Goal: Task Accomplishment & Management: Complete application form

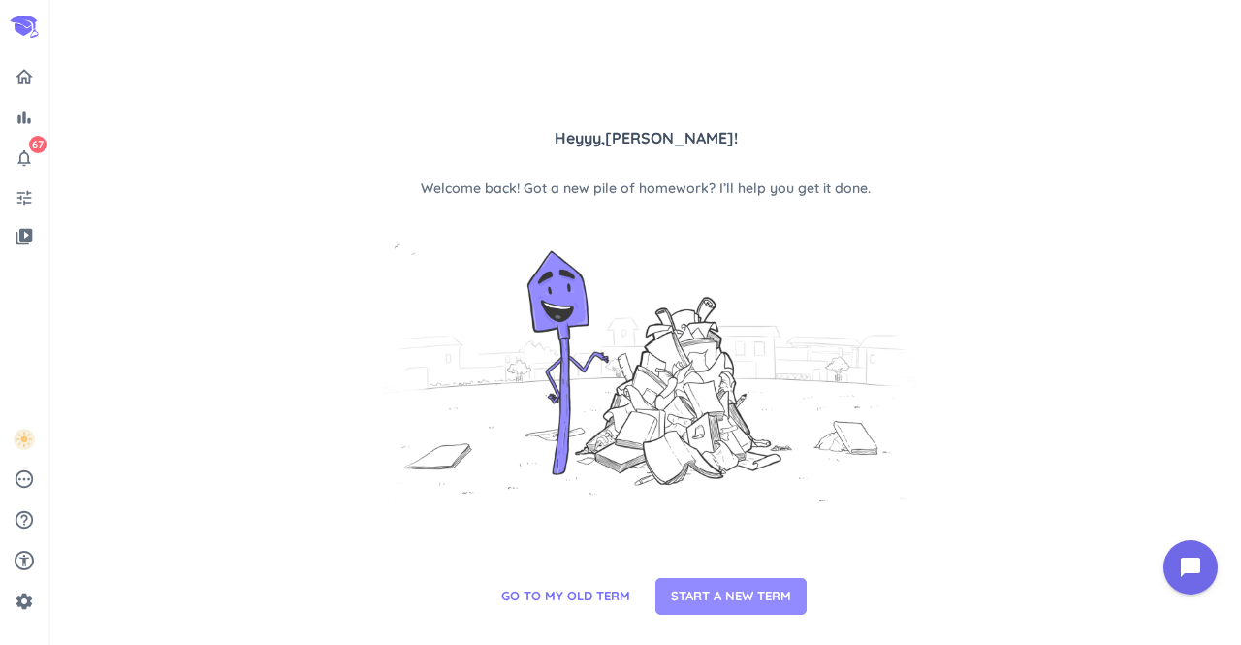
click at [698, 587] on span "START A NEW TERM" at bounding box center [731, 596] width 120 height 19
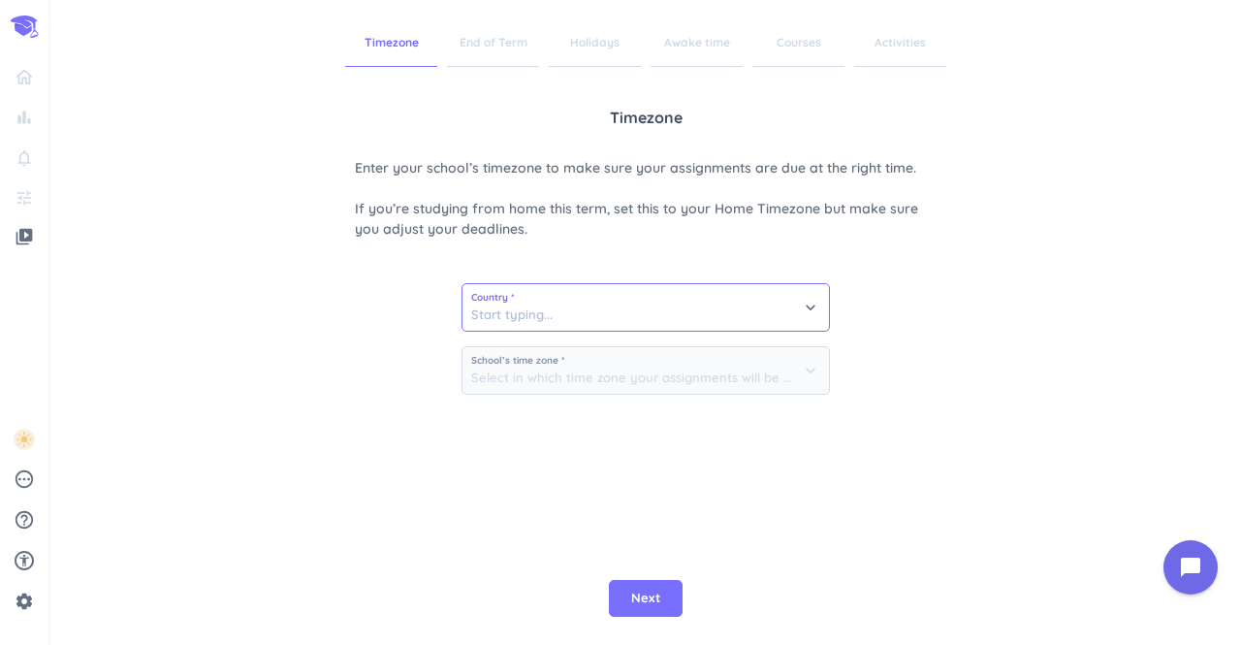
click at [596, 327] on input at bounding box center [646, 307] width 367 height 47
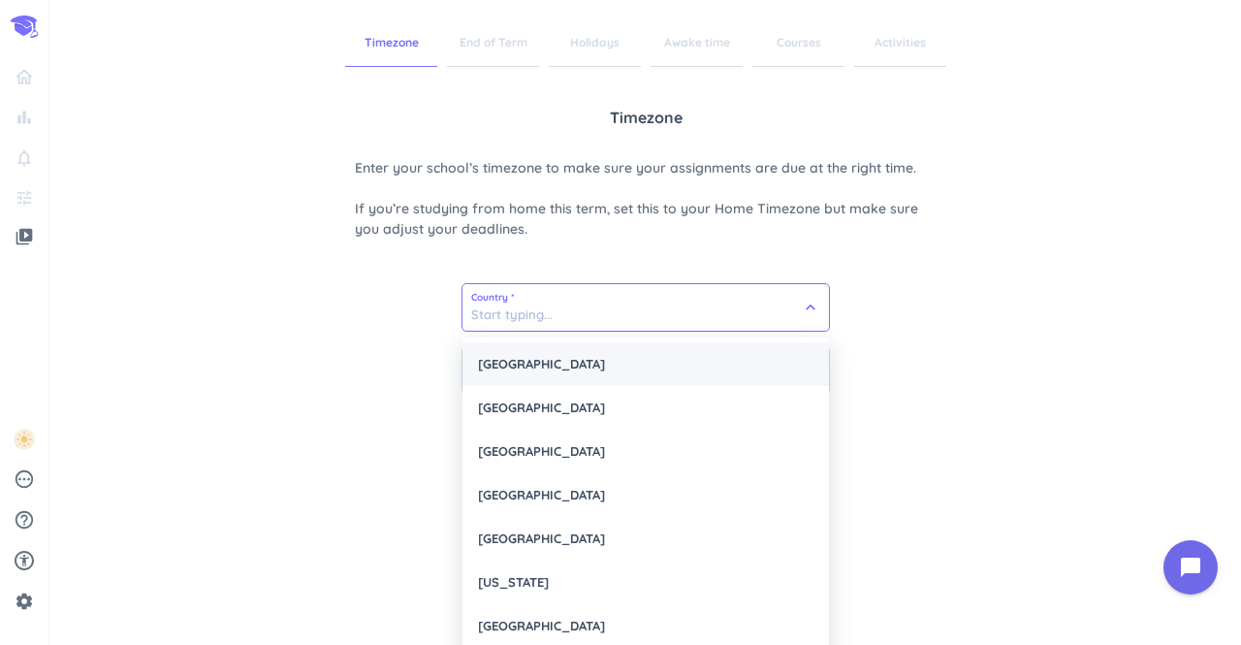
click at [545, 375] on div "[GEOGRAPHIC_DATA]" at bounding box center [646, 364] width 367 height 44
type input "[GEOGRAPHIC_DATA]"
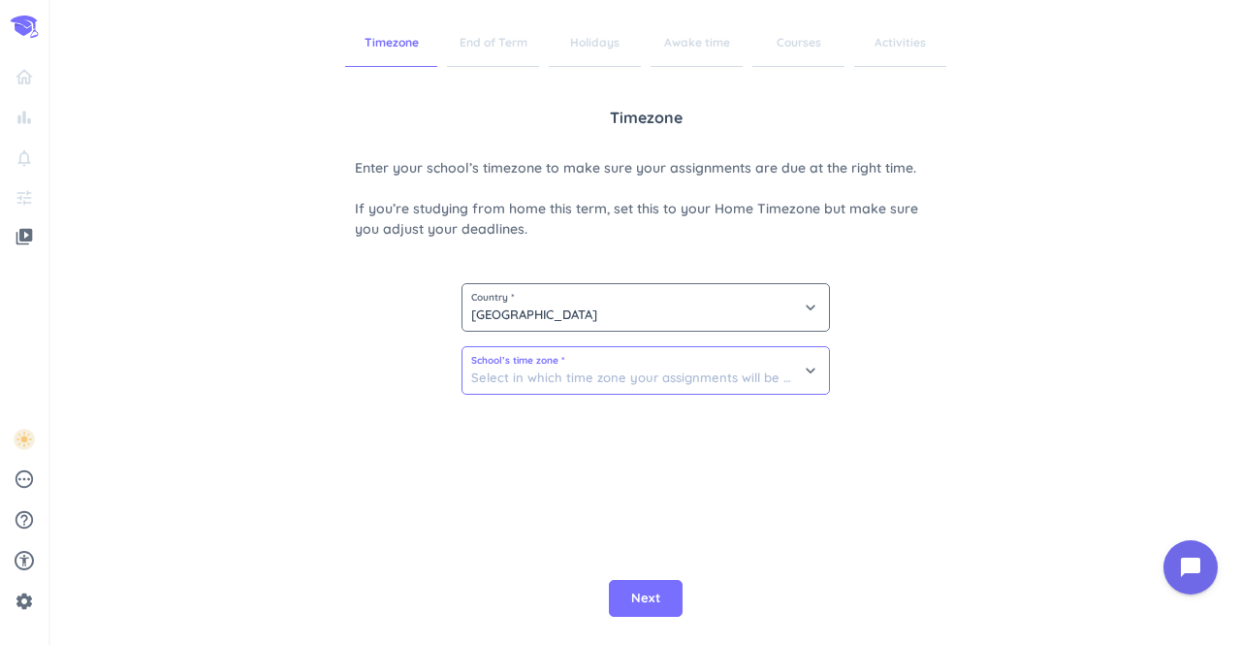
click at [591, 386] on input at bounding box center [646, 370] width 367 height 47
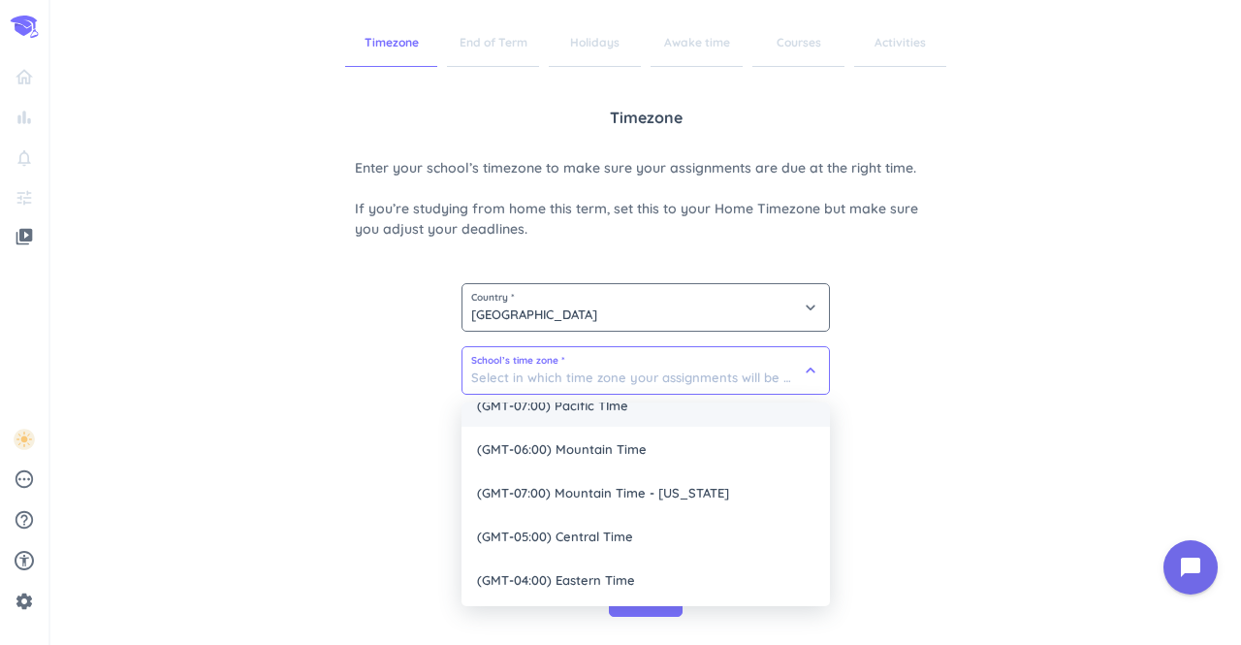
scroll to position [112, 0]
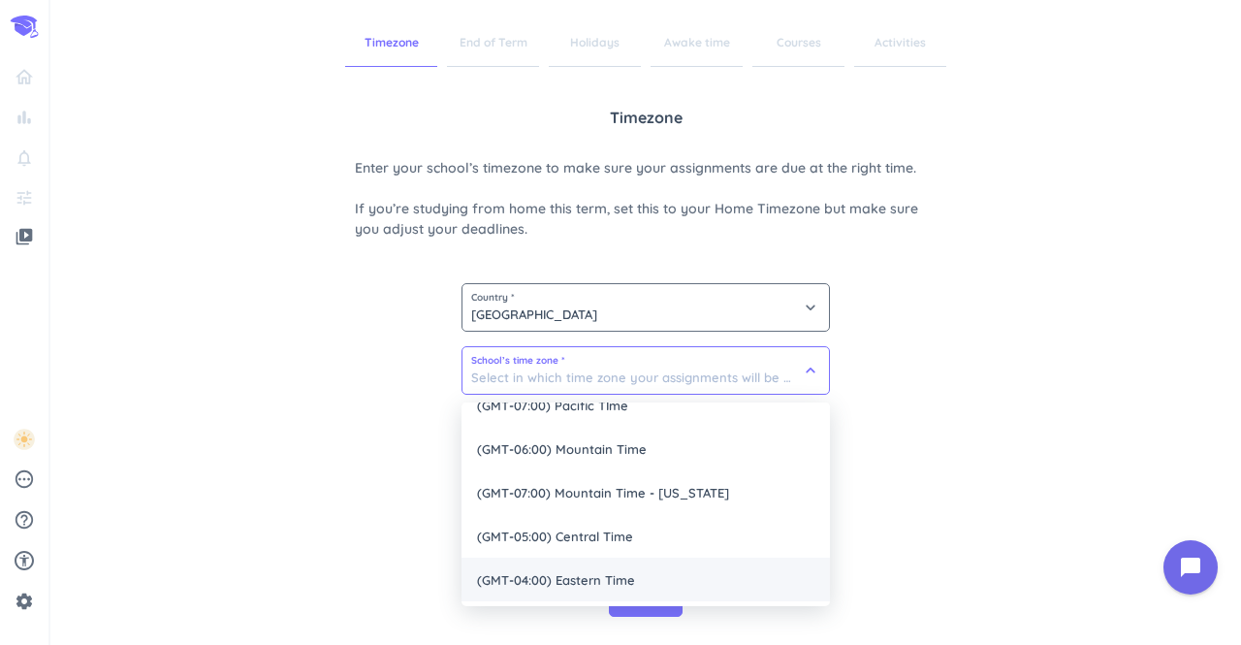
click at [579, 574] on span "(GMT-04:00) Eastern Time" at bounding box center [646, 580] width 368 height 44
type input "(GMT-04:00) Eastern Time"
